Goal: Task Accomplishment & Management: Use online tool/utility

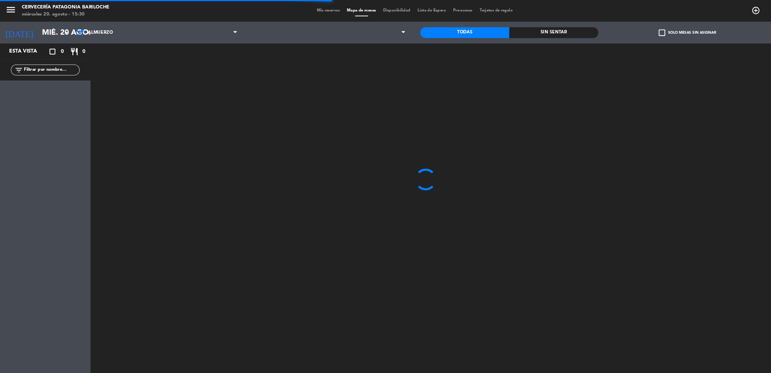
drag, startPoint x: 0, startPoint y: 0, endPoint x: 43, endPoint y: 66, distance: 78.9
click at [43, 66] on input "text" at bounding box center [48, 64] width 52 height 7
click at [321, 46] on div "power_input close" at bounding box center [410, 53] width 652 height 26
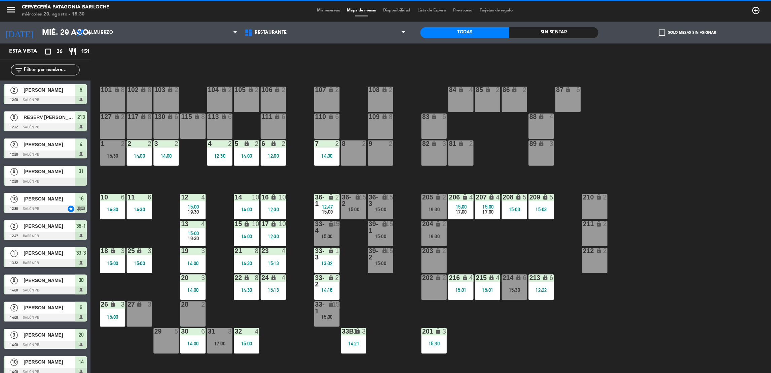
click at [37, 65] on input "text" at bounding box center [48, 64] width 52 height 7
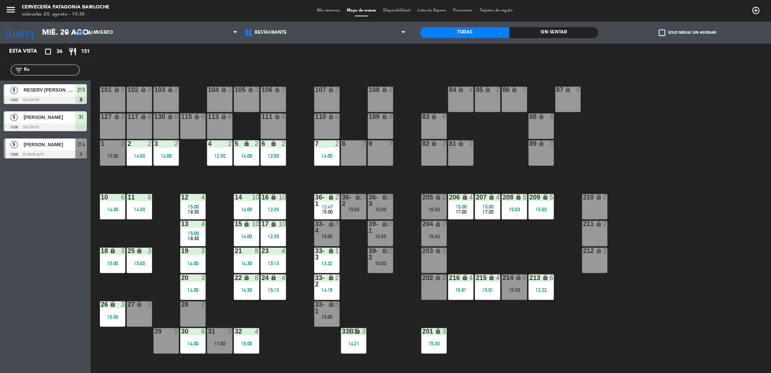
type input "flo"
click at [30, 182] on div "Esta vista crop_square 36 restaurant 151 filter_list flo 6 RESERV [GEOGRAPHIC_D…" at bounding box center [42, 206] width 84 height 332
click at [47, 147] on div "6 [PERSON_NAME] 15:30 PLANTA ALTA 214" at bounding box center [42, 137] width 84 height 25
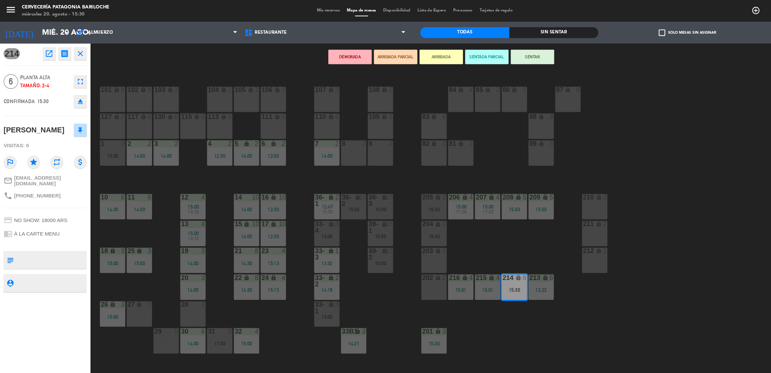
click at [406, 51] on button "ARRIBADA" at bounding box center [410, 52] width 40 height 13
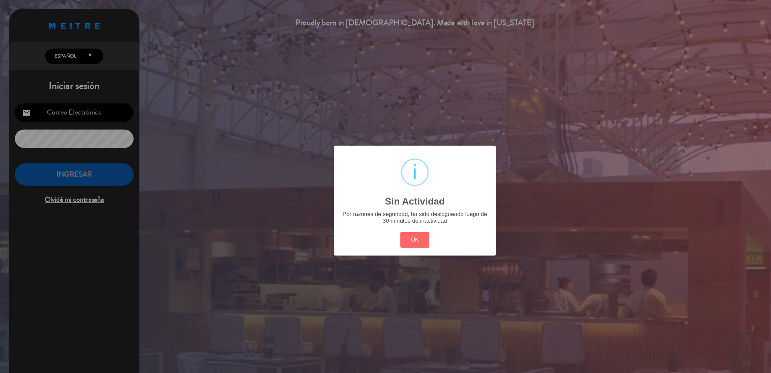
type input "[EMAIL_ADDRESS][DOMAIN_NAME]"
click at [395, 222] on button "OK" at bounding box center [385, 222] width 27 height 14
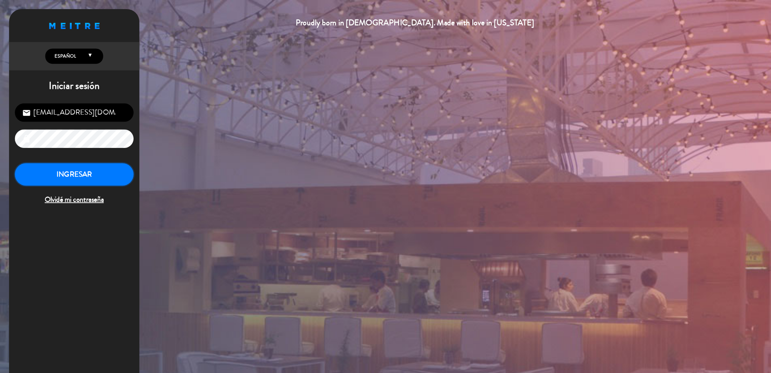
click at [106, 161] on button "INGRESAR" at bounding box center [69, 161] width 110 height 21
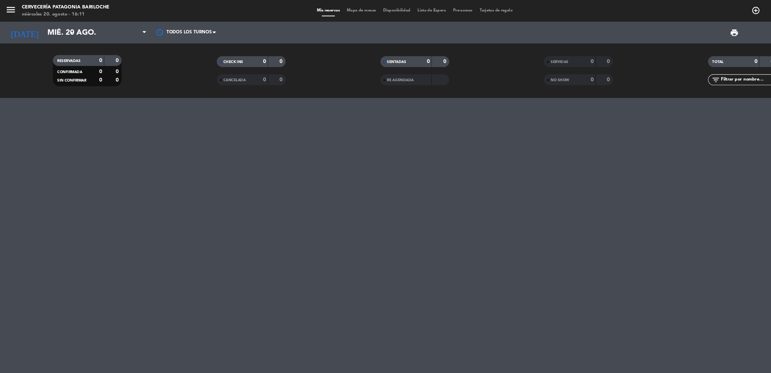
click at [333, 9] on span "Mapa de mesas" at bounding box center [336, 10] width 34 height 4
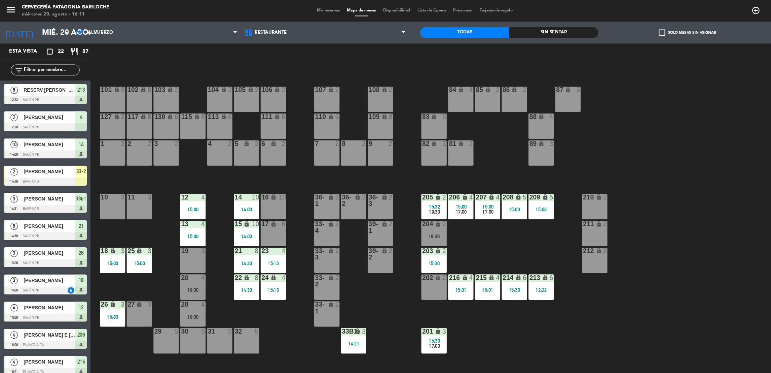
click at [241, 290] on div "101 lock 8 102 lock 8 104 lock 2 105 lock 2 106 lock 2 103 lock 2 107 lock 2 10…" at bounding box center [431, 222] width 679 height 307
click at [182, 273] on div "20 4 19:30" at bounding box center [180, 267] width 24 height 24
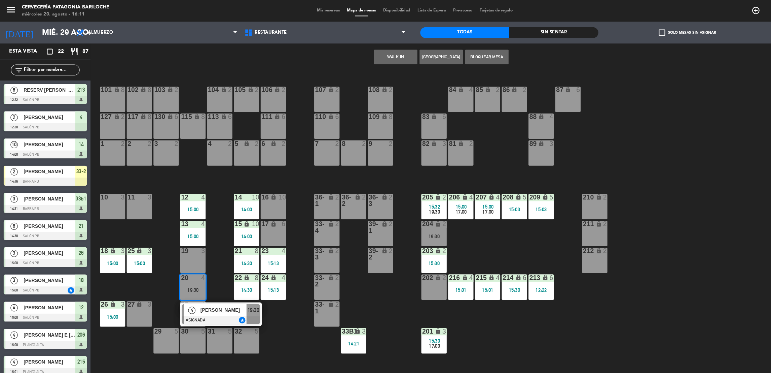
click at [202, 261] on div "101 lock 8 102 lock 8 104 lock 2 105 lock 2 106 lock 2 103 lock 2 107 lock 2 10…" at bounding box center [431, 222] width 679 height 307
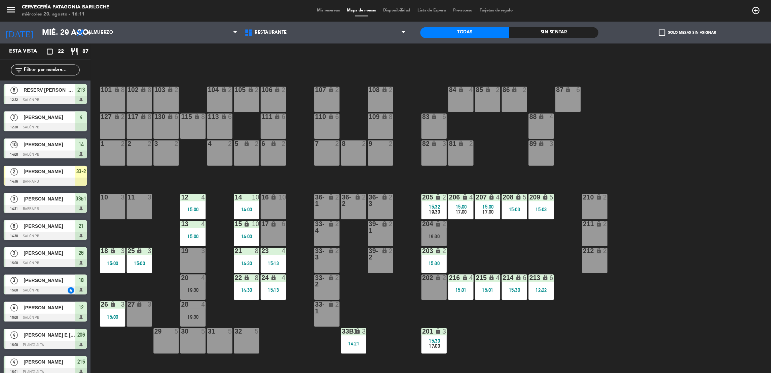
click at [199, 282] on div "101 lock 8 102 lock 8 104 lock 2 105 lock 2 106 lock 2 103 lock 2 107 lock 2 10…" at bounding box center [431, 222] width 679 height 307
click at [542, 27] on div "Sin sentar" at bounding box center [514, 30] width 83 height 10
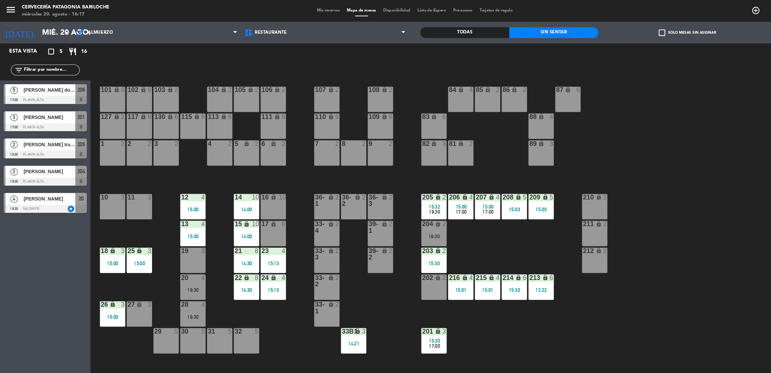
click at [51, 226] on div "Esta vista crop_square 5 restaurant 16 filter_list 5 [PERSON_NAME] dos [PERSON_…" at bounding box center [42, 206] width 84 height 332
click at [48, 185] on span "[PERSON_NAME]" at bounding box center [46, 184] width 48 height 7
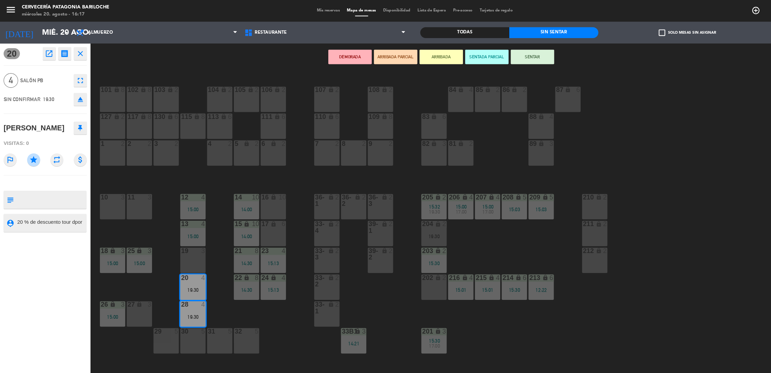
click at [67, 242] on div "20 open_in_new receipt 7:30 PM mié., 20 ago. 4 personas [PERSON_NAME] Mesa 20+2…" at bounding box center [42, 206] width 84 height 332
click at [73, 53] on icon "close" at bounding box center [75, 50] width 8 height 8
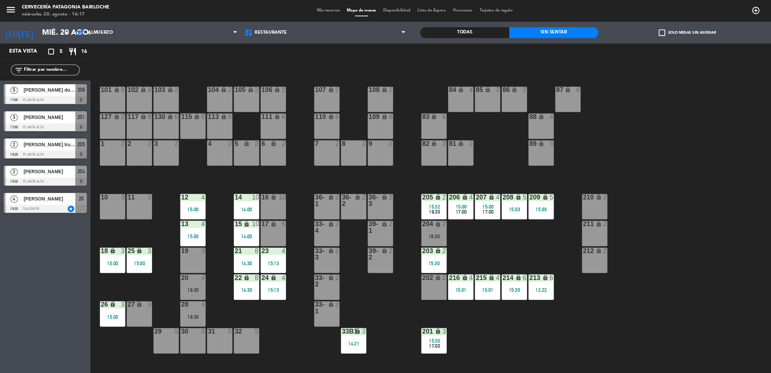
click at [268, 304] on div "101 lock 8 102 lock 8 104 lock 2 105 lock 2 106 lock 2 103 lock 2 107 lock 2 10…" at bounding box center [431, 222] width 679 height 307
click at [176, 149] on div "101 lock 8 102 lock 8 104 lock 2 105 lock 2 106 lock 2 103 lock 2 107 lock 2 10…" at bounding box center [431, 222] width 679 height 307
click at [29, 246] on div "Esta vista crop_square 5 restaurant 16 filter_list 5 [PERSON_NAME] dos [PERSON_…" at bounding box center [42, 206] width 84 height 332
click at [49, 193] on div at bounding box center [41, 193] width 77 height 7
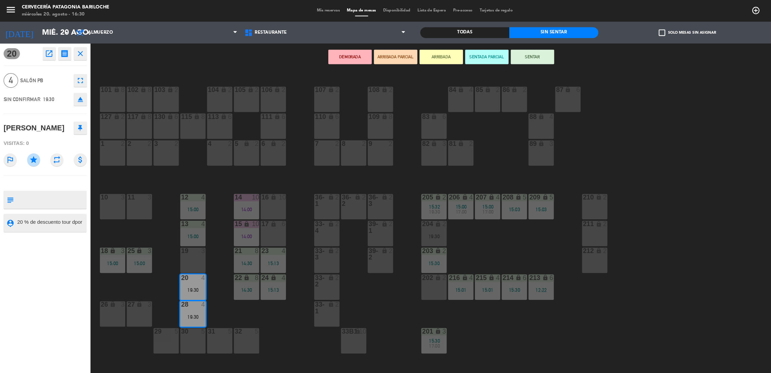
click at [115, 166] on div "101 lock 8 102 lock 8 104 lock 2 105 lock 2 106 lock 2 103 lock 2 107 lock 2 10…" at bounding box center [431, 222] width 679 height 307
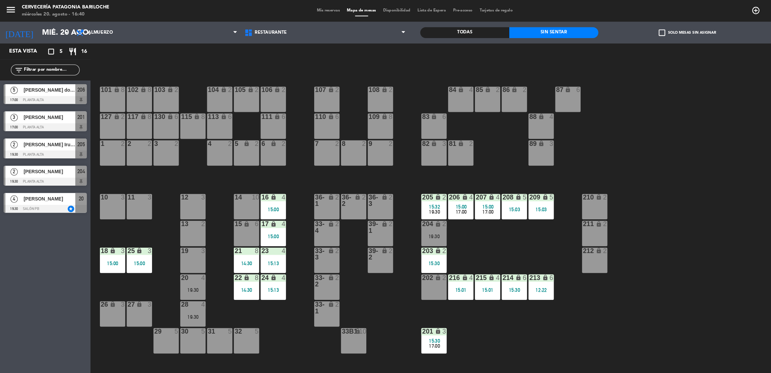
click at [49, 65] on input "text" at bounding box center [48, 64] width 52 height 7
click at [53, 64] on input "text" at bounding box center [48, 64] width 52 height 7
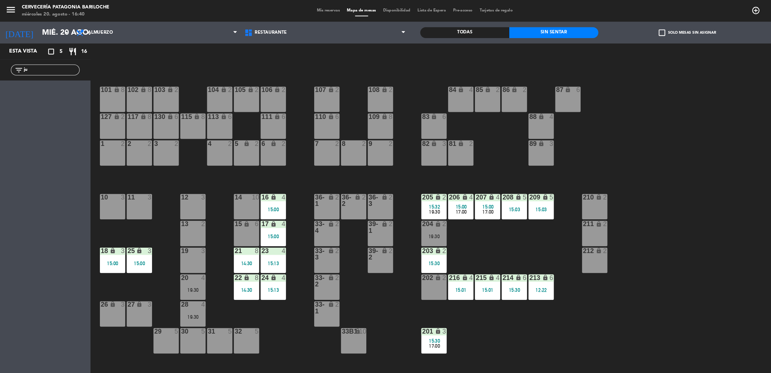
type input "j"
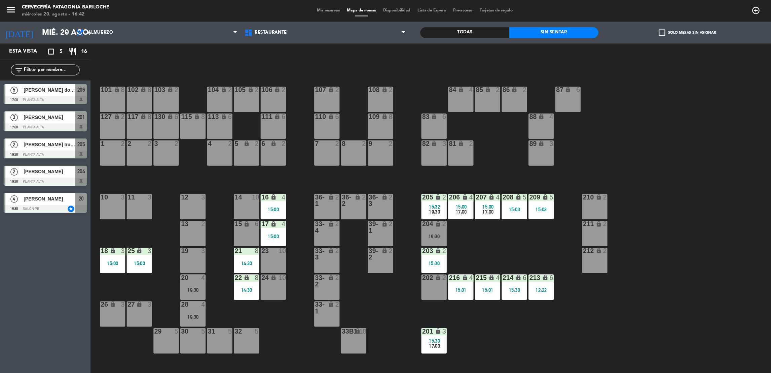
click at [61, 116] on div at bounding box center [41, 117] width 77 height 7
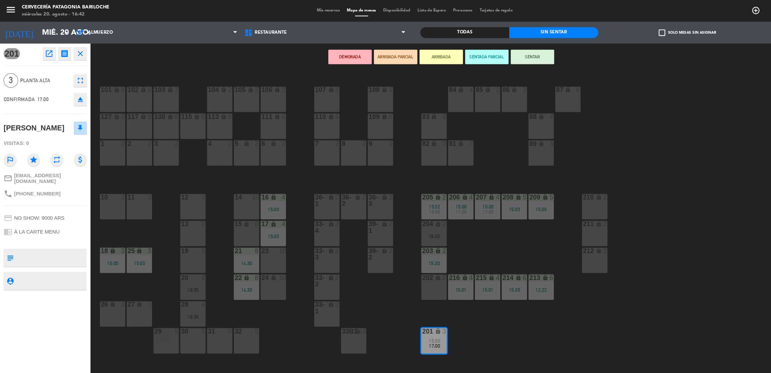
click at [415, 55] on button "ARRIBADA" at bounding box center [410, 52] width 40 height 13
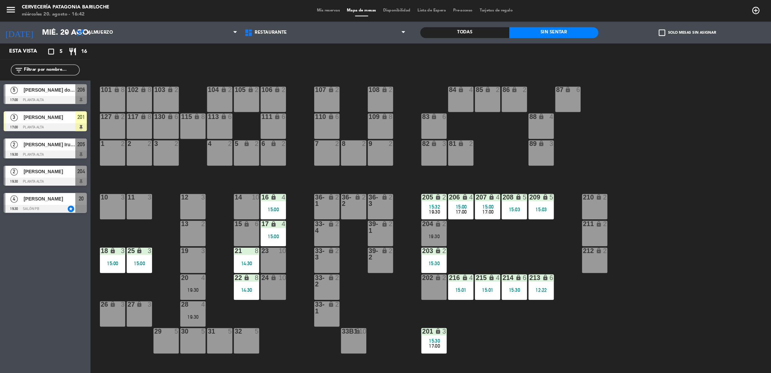
click at [54, 114] on div at bounding box center [41, 117] width 77 height 7
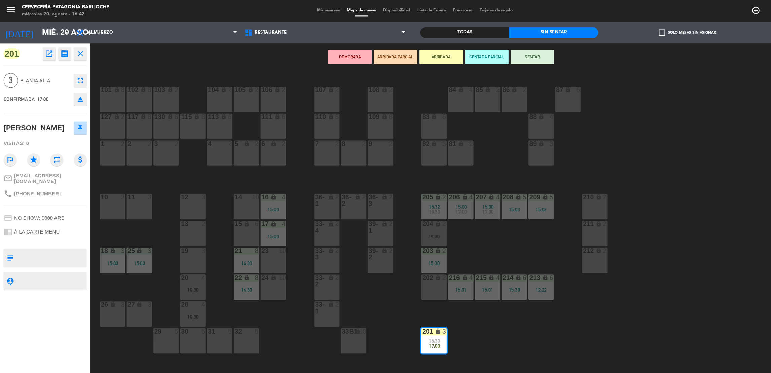
click at [336, 289] on div "101 lock 8 102 lock 8 104 lock 2 105 lock 2 106 lock 2 103 lock 2 107 lock 2 10…" at bounding box center [431, 222] width 679 height 307
